Goal: Task Accomplishment & Management: Use online tool/utility

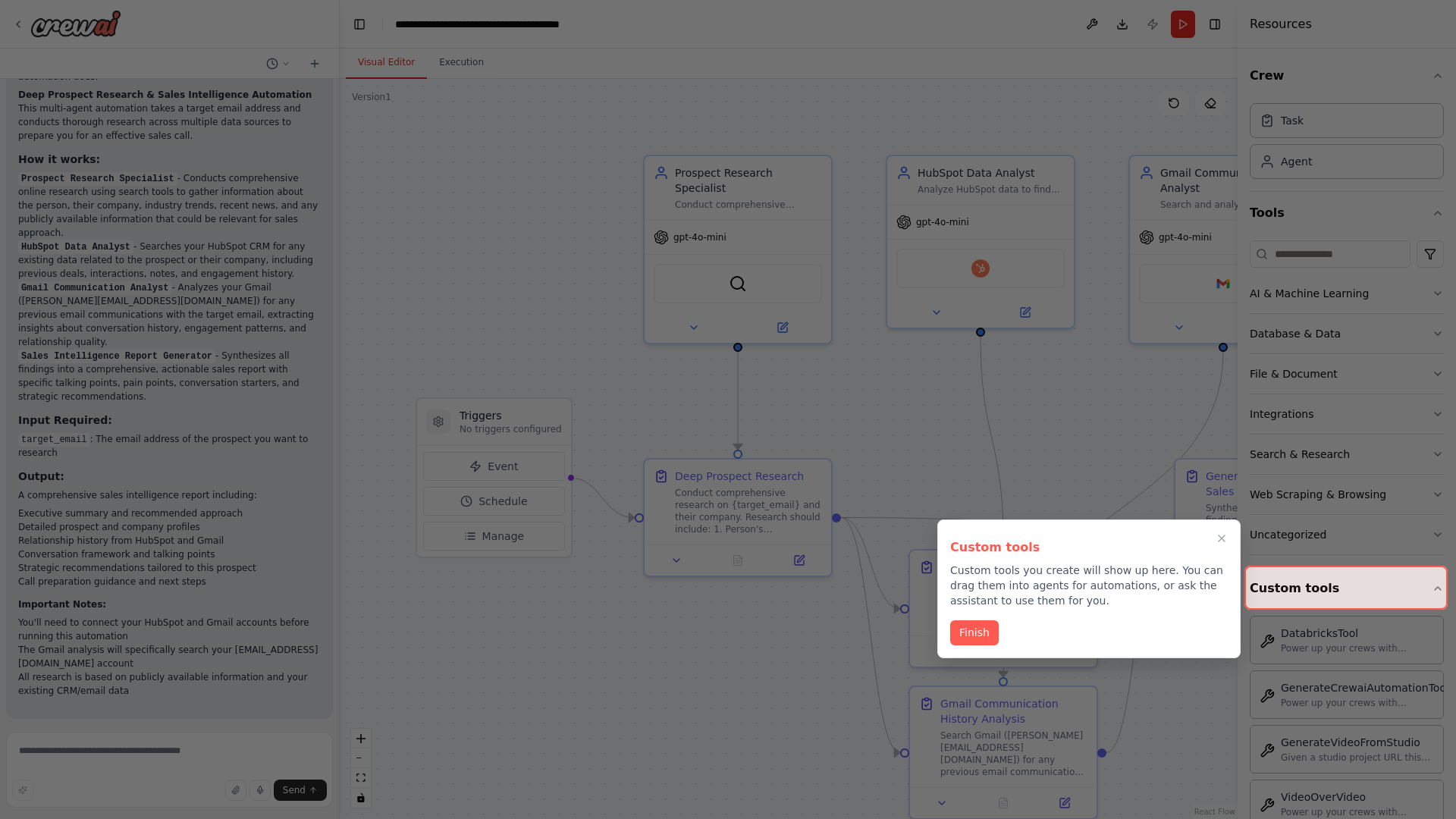
scroll to position [1181, 0]
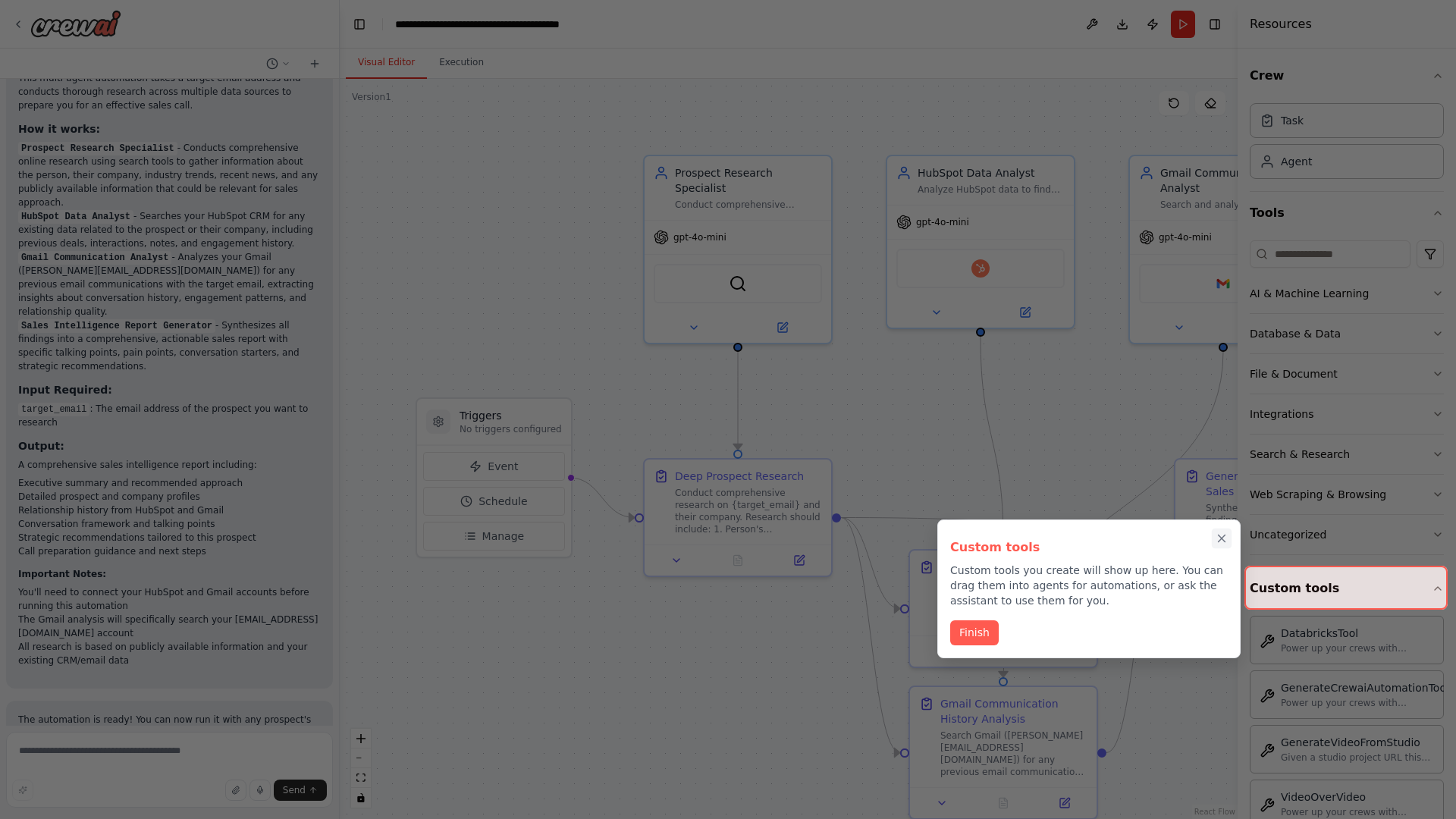
click at [1221, 538] on icon "Close walkthrough" at bounding box center [1222, 538] width 6 height 6
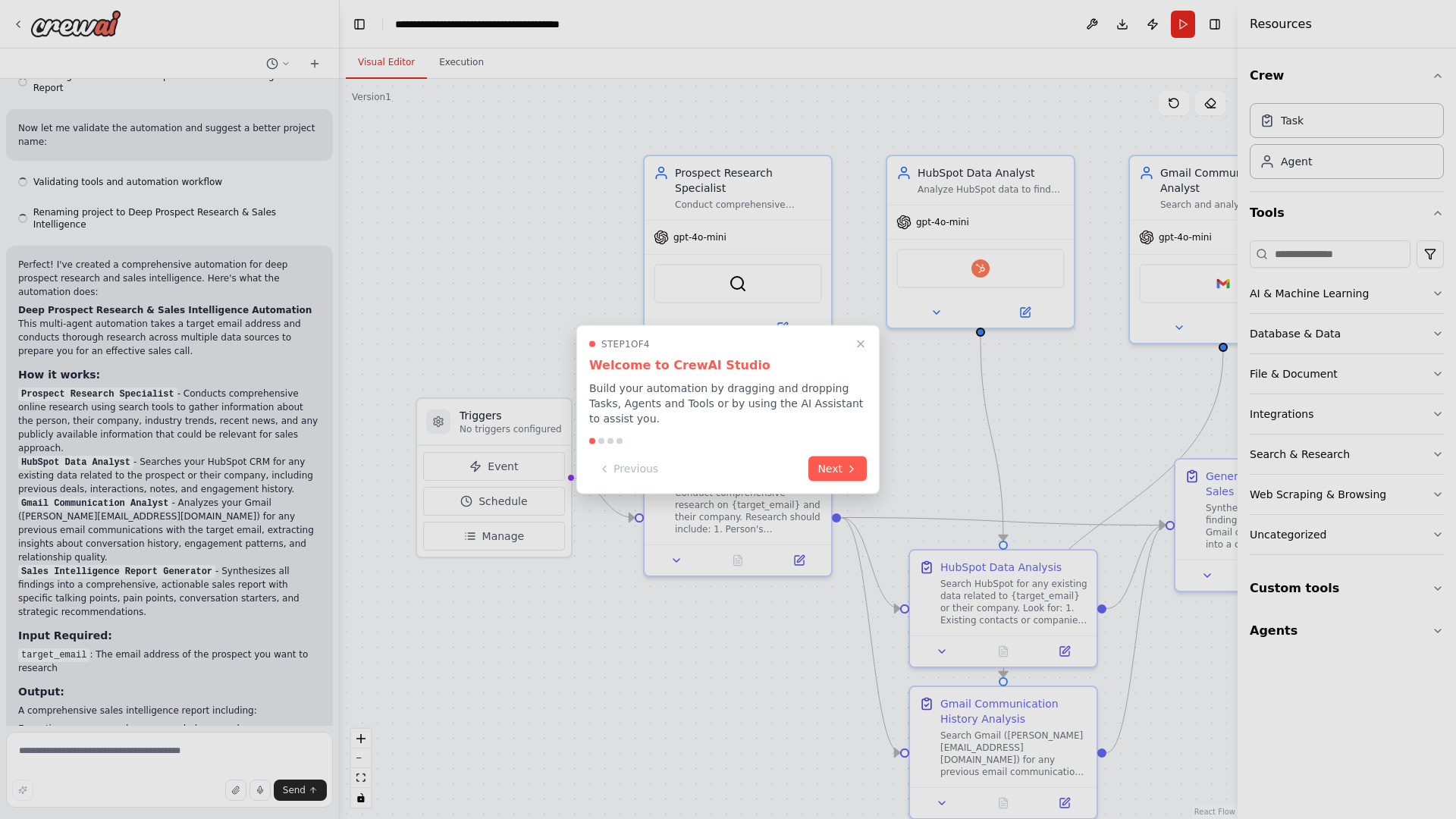
scroll to position [1181, 0]
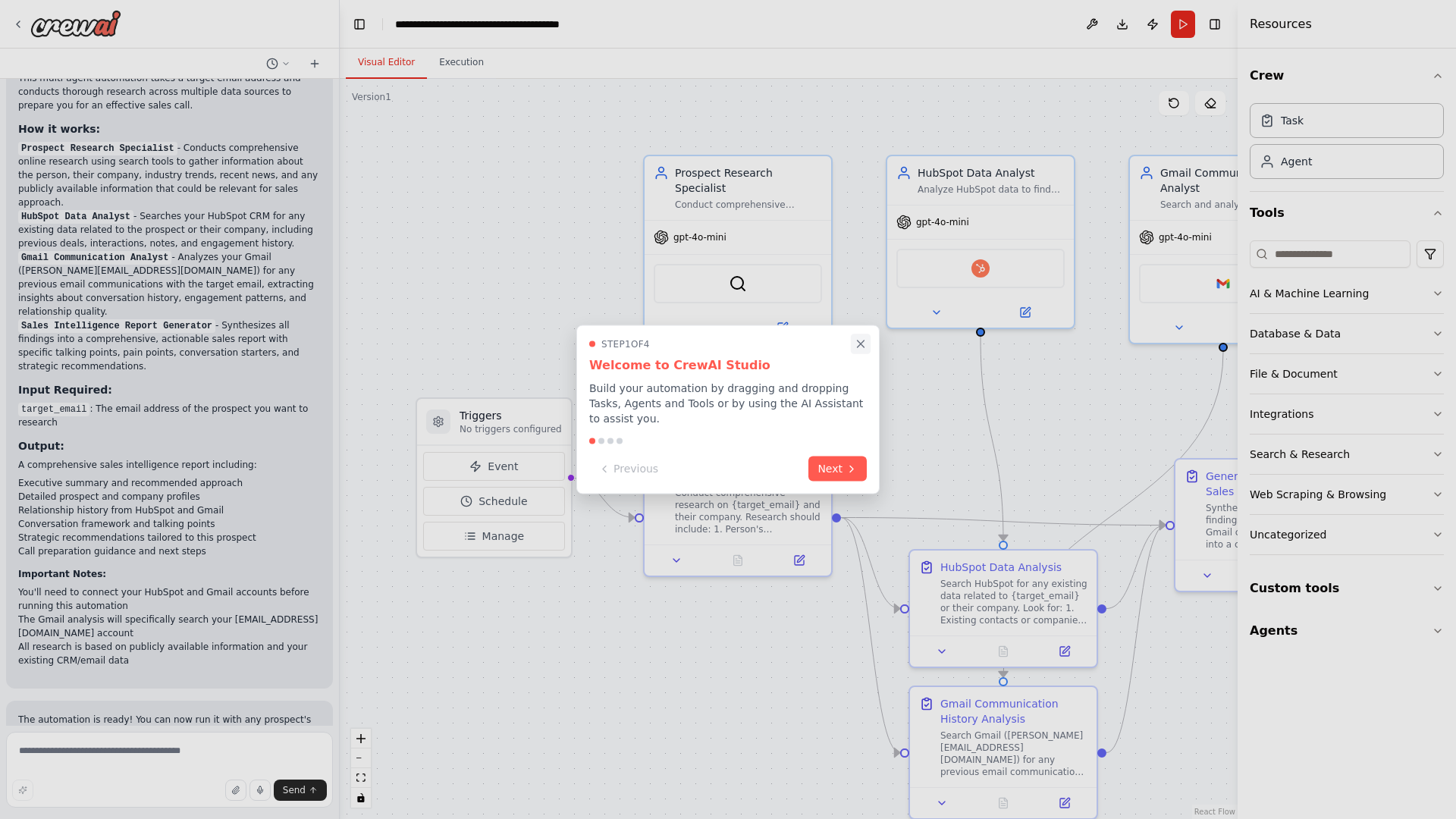
click at [860, 343] on icon "Close walkthrough" at bounding box center [861, 343] width 6 height 6
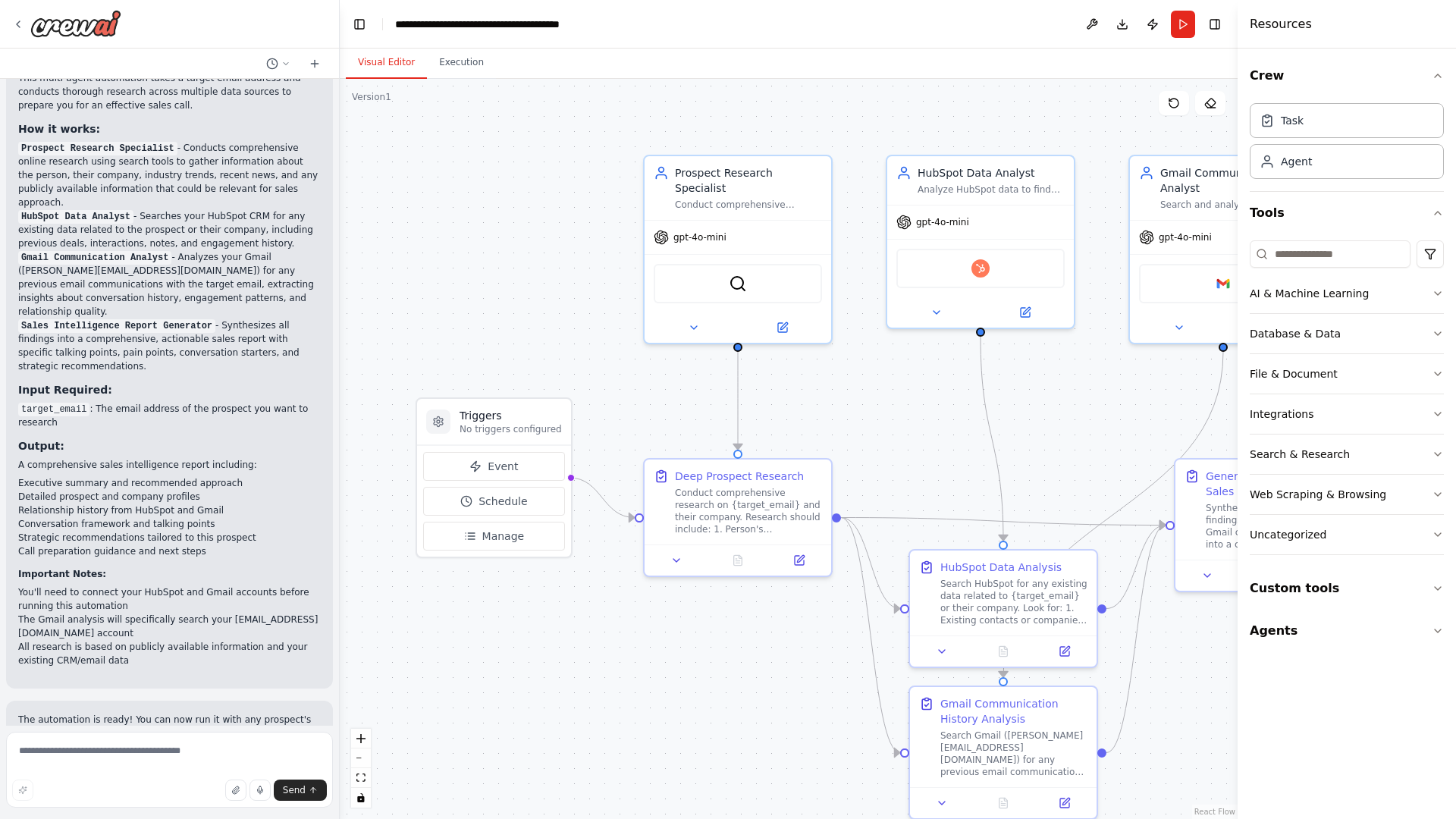
scroll to position [0, 0]
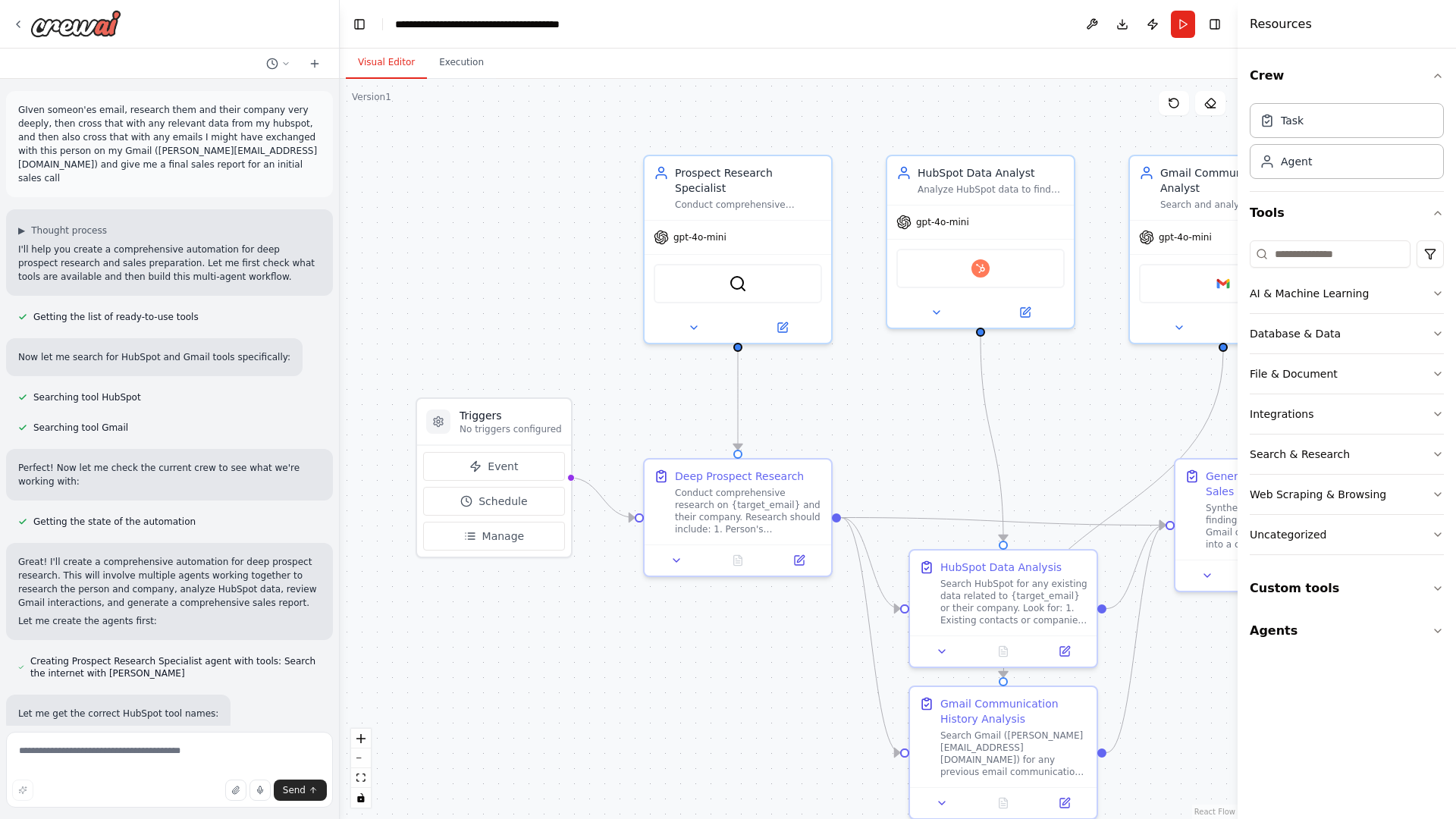
click at [21, 106] on p "GIven someon'es email, research them and their company very deeply, then cross …" at bounding box center [170, 144] width 302 height 82
click at [446, 166] on div ".deletable-edge-delete-btn { width: 20px; height: 20px; border: 0px solid #ffff…" at bounding box center [788, 448] width 898 height 739
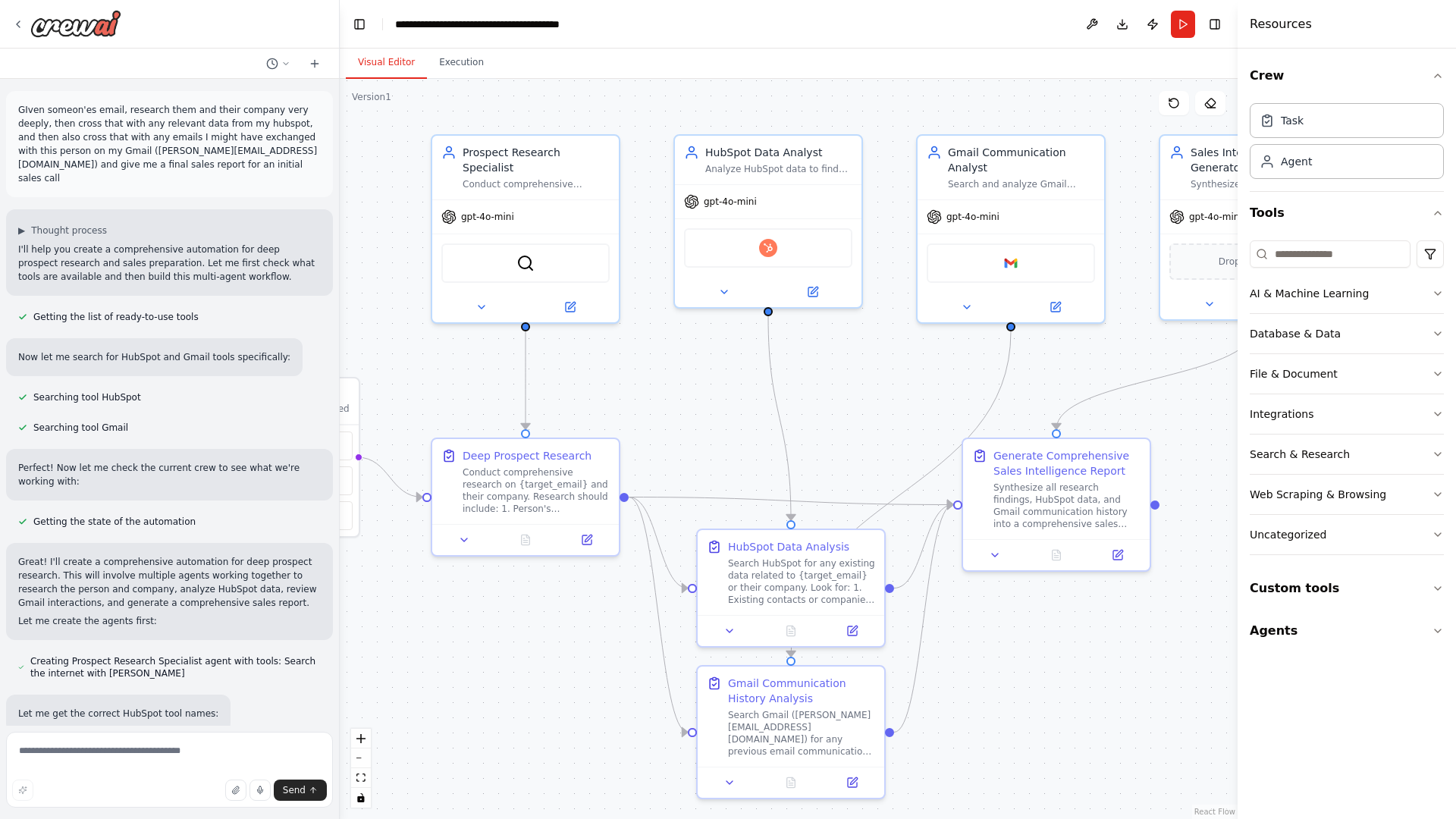
drag, startPoint x: 746, startPoint y: 666, endPoint x: 428, endPoint y: 636, distance: 319.4
click at [428, 636] on div ".deletable-edge-delete-btn { width: 20px; height: 20px; border: 0px solid #ffff…" at bounding box center [788, 448] width 898 height 739
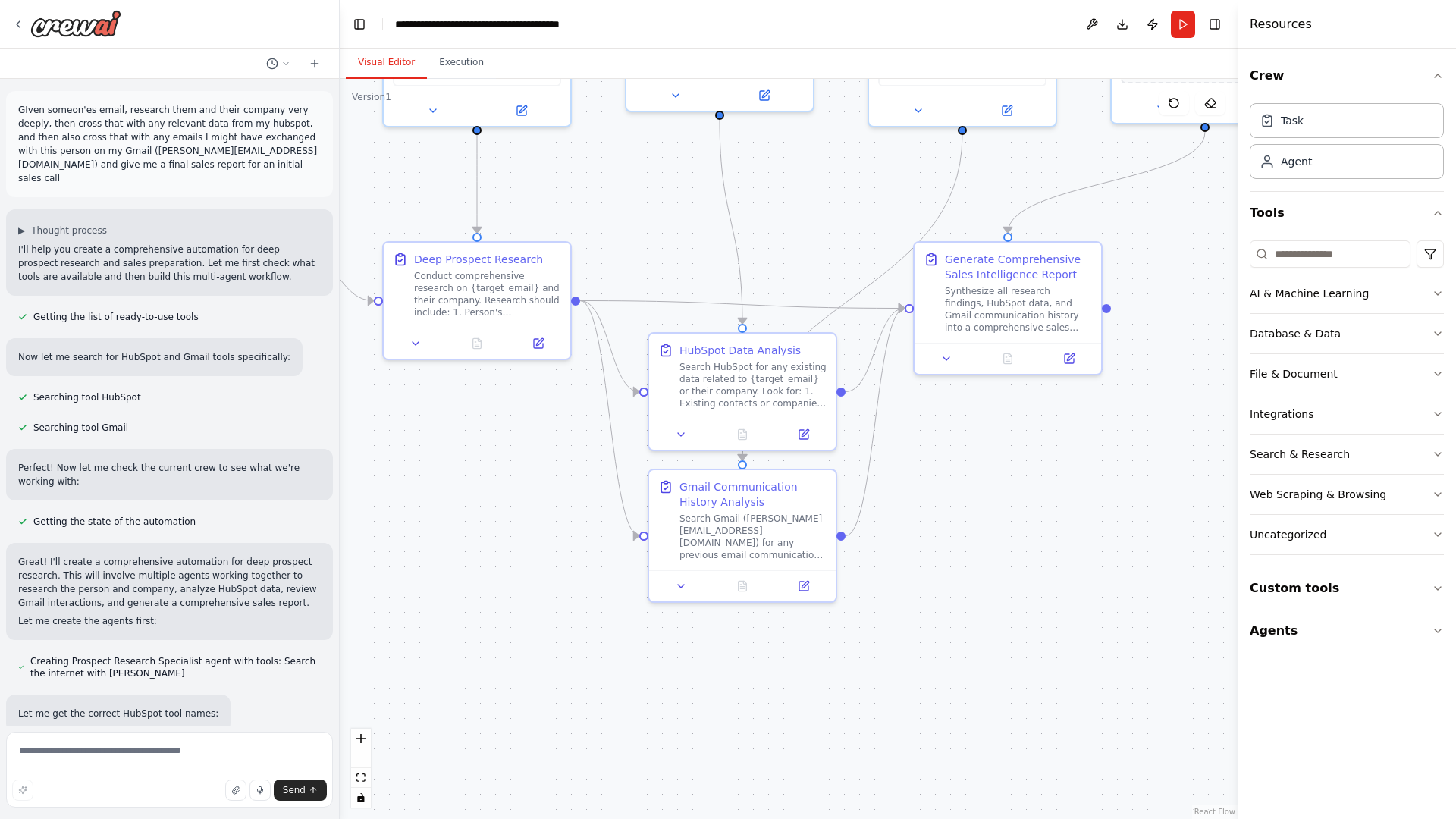
drag, startPoint x: 428, startPoint y: 636, endPoint x: 500, endPoint y: 403, distance: 243.9
click at [500, 403] on div ".deletable-edge-delete-btn { width: 20px; height: 20px; border: 0px solid #ffff…" at bounding box center [788, 448] width 898 height 739
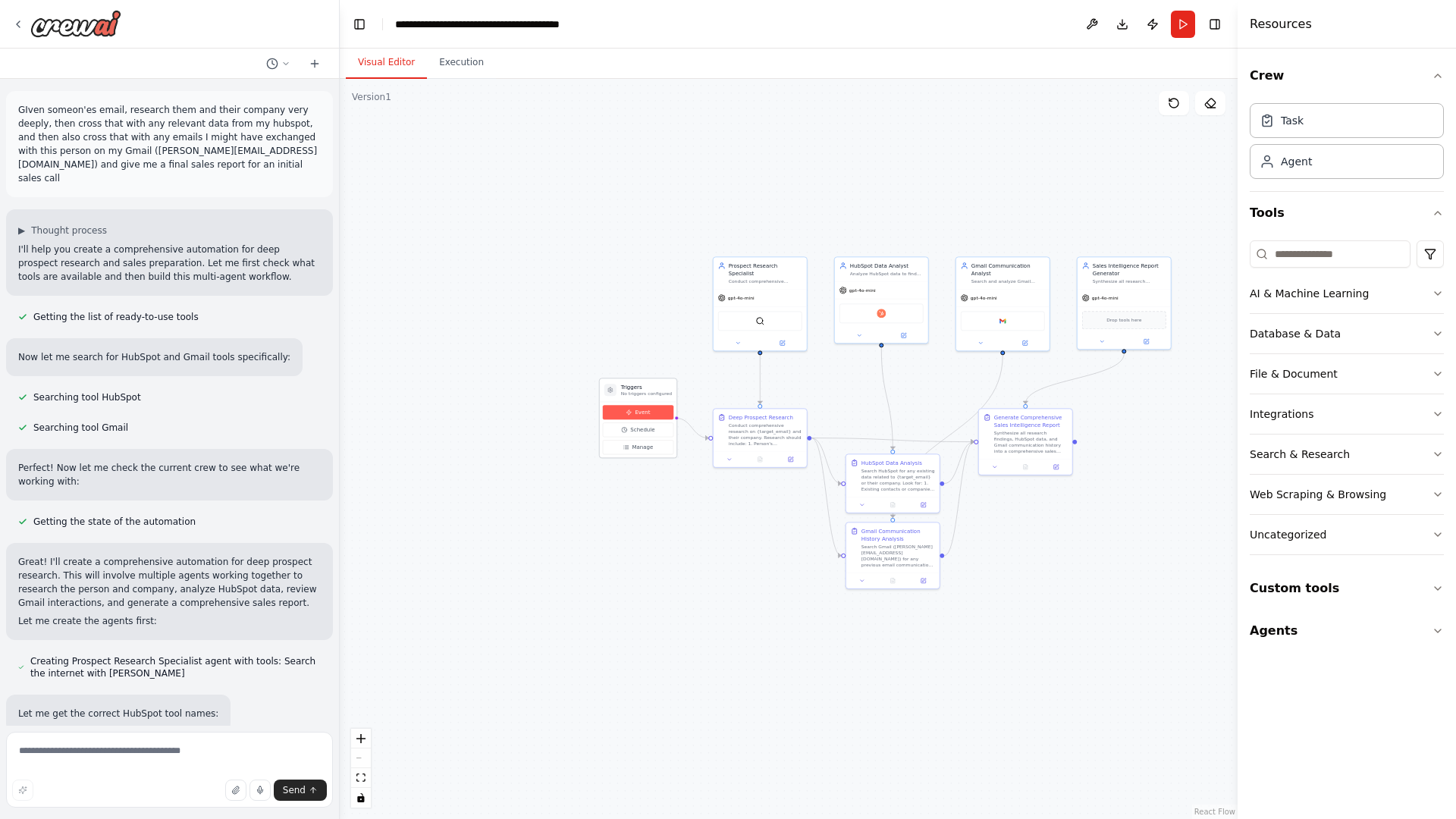
drag, startPoint x: 416, startPoint y: 384, endPoint x: 650, endPoint y: 422, distance: 237.1
click at [650, 422] on div ".deletable-edge-delete-btn { width: 20px; height: 20px; border: 0px solid #ffff…" at bounding box center [788, 448] width 898 height 739
